Goal: Information Seeking & Learning: Check status

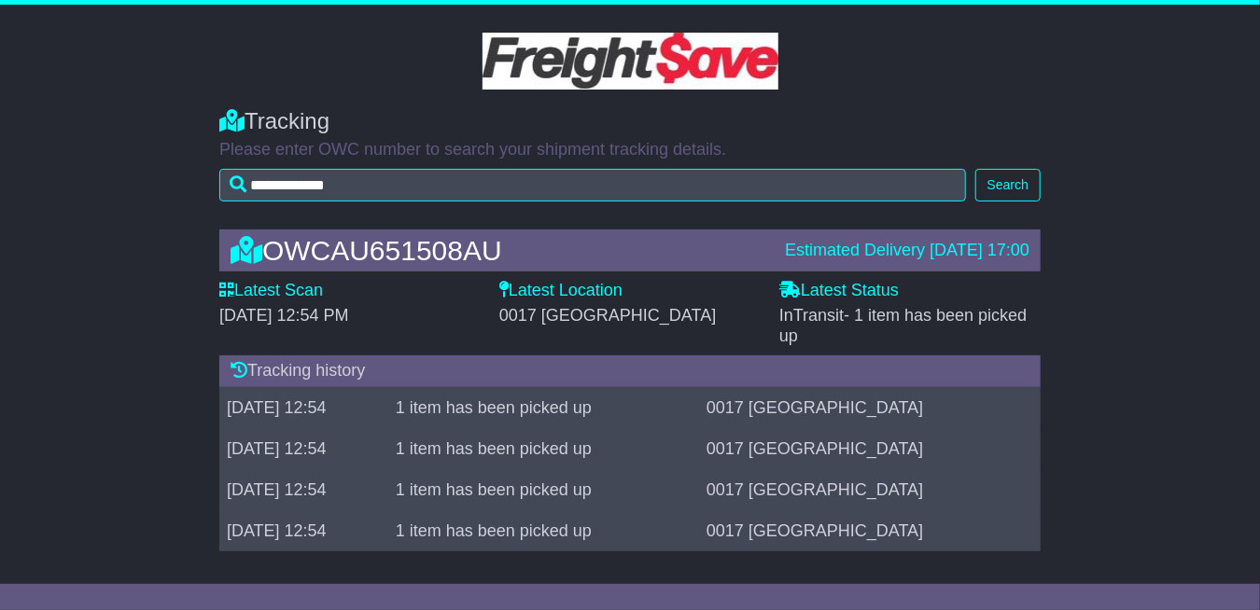
scroll to position [5, 0]
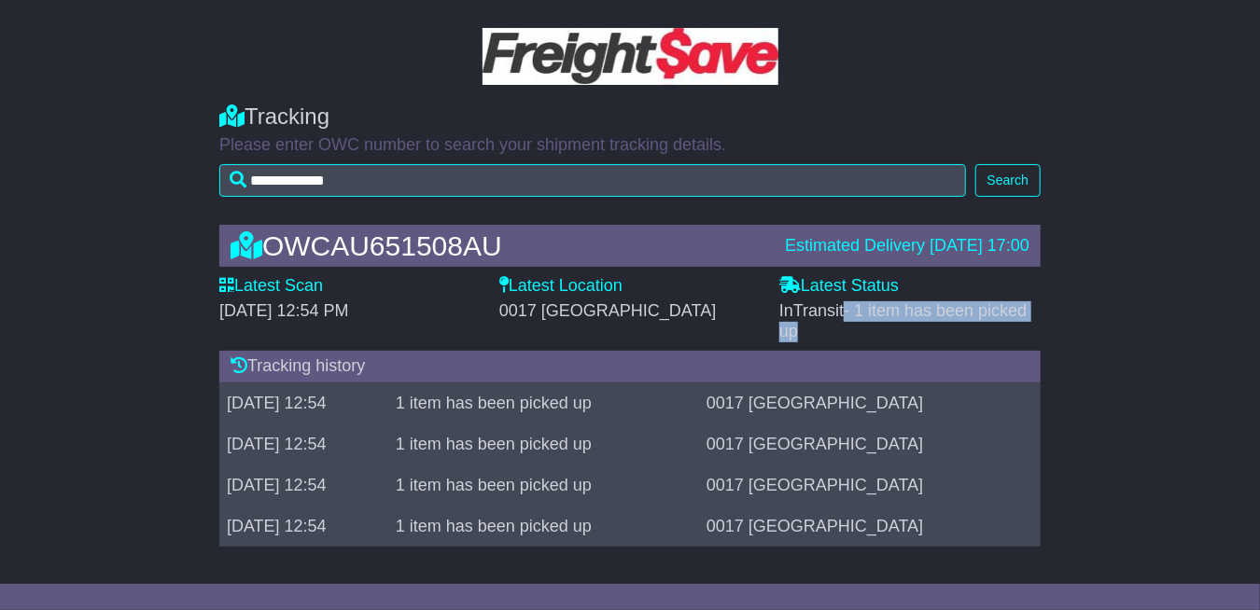
drag, startPoint x: 847, startPoint y: 307, endPoint x: 1043, endPoint y: 330, distance: 197.3
click at [1043, 330] on div "Latest Status - InTransit - 1 item has been picked up" at bounding box center [910, 308] width 280 height 65
click at [537, 238] on div "OWCAU651508AU" at bounding box center [498, 245] width 554 height 31
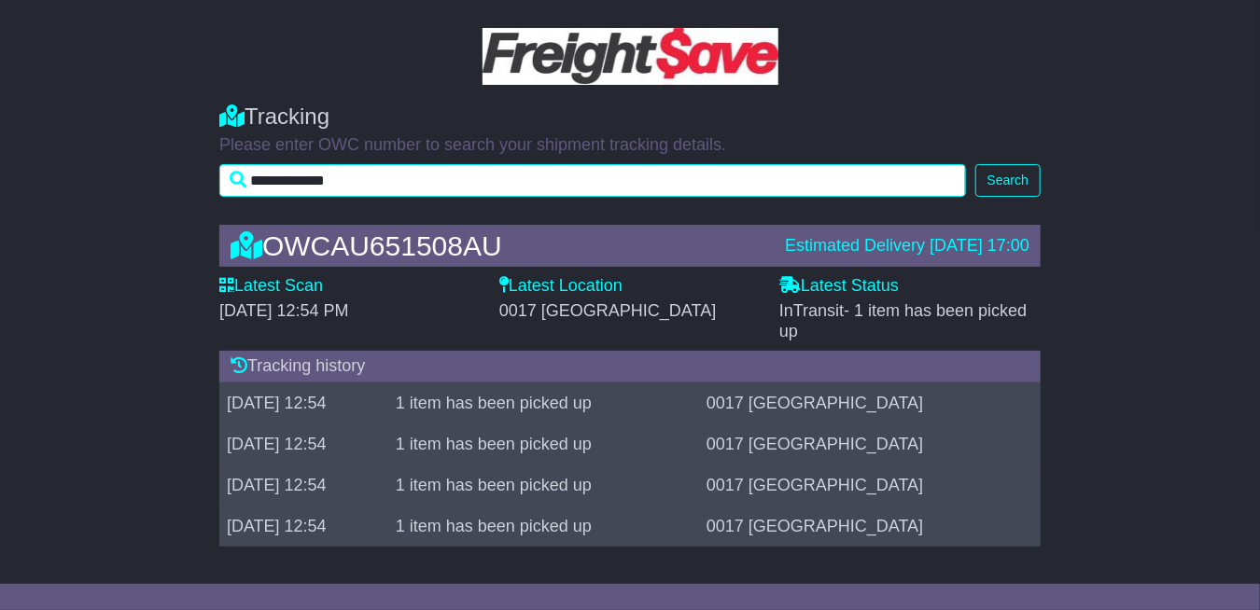
drag, startPoint x: 543, startPoint y: 168, endPoint x: 551, endPoint y: 178, distance: 13.3
click at [550, 178] on input "**********" at bounding box center [592, 180] width 746 height 33
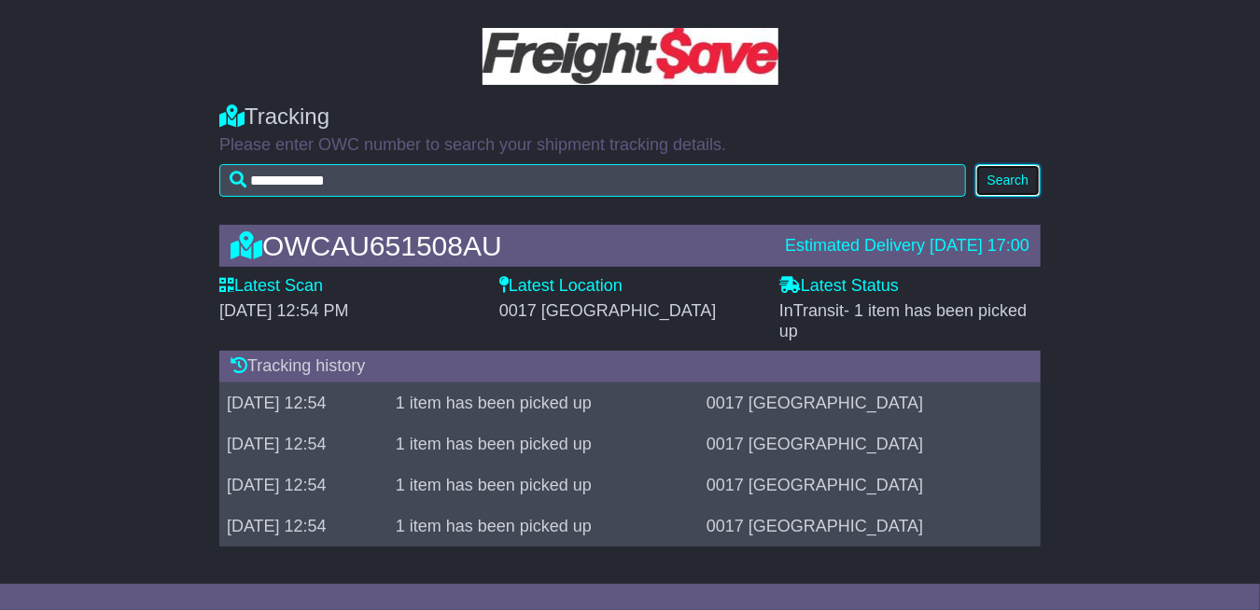
click at [1010, 188] on button "Search" at bounding box center [1007, 180] width 65 height 33
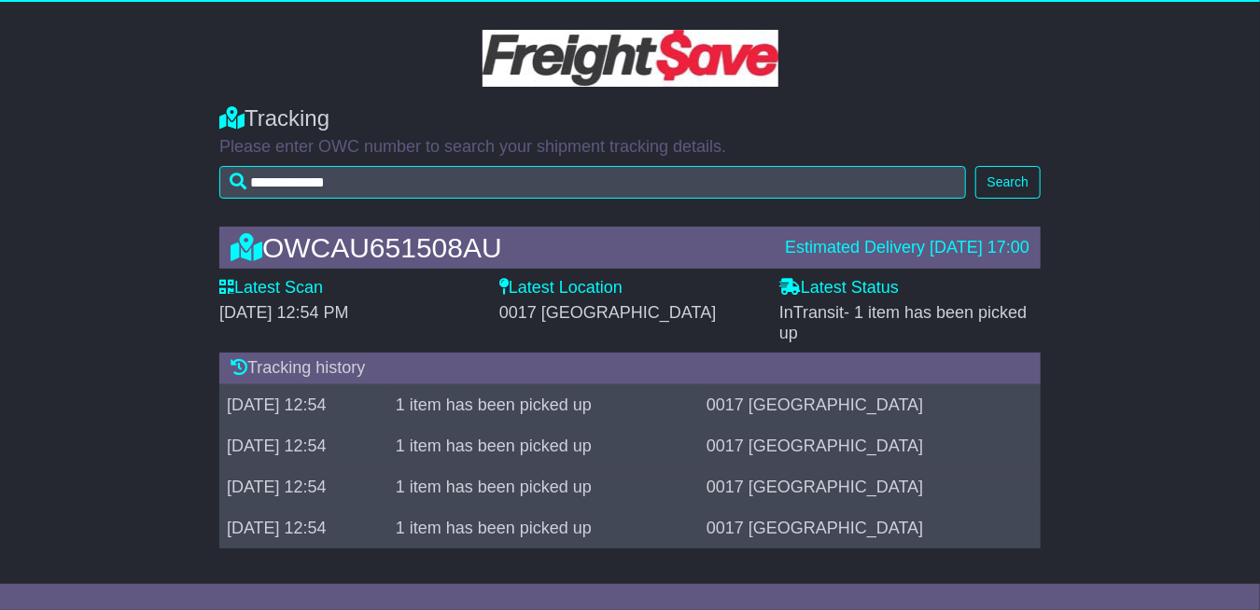
scroll to position [5, 0]
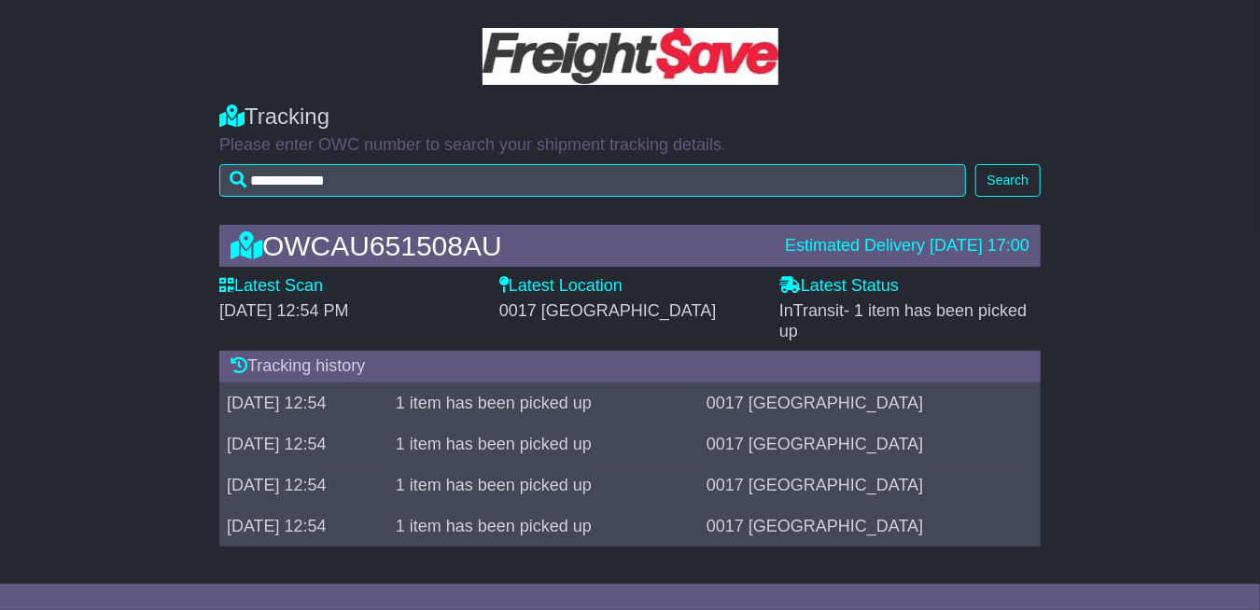
click at [875, 105] on div "Tracking" at bounding box center [629, 117] width 821 height 27
